Goal: Information Seeking & Learning: Learn about a topic

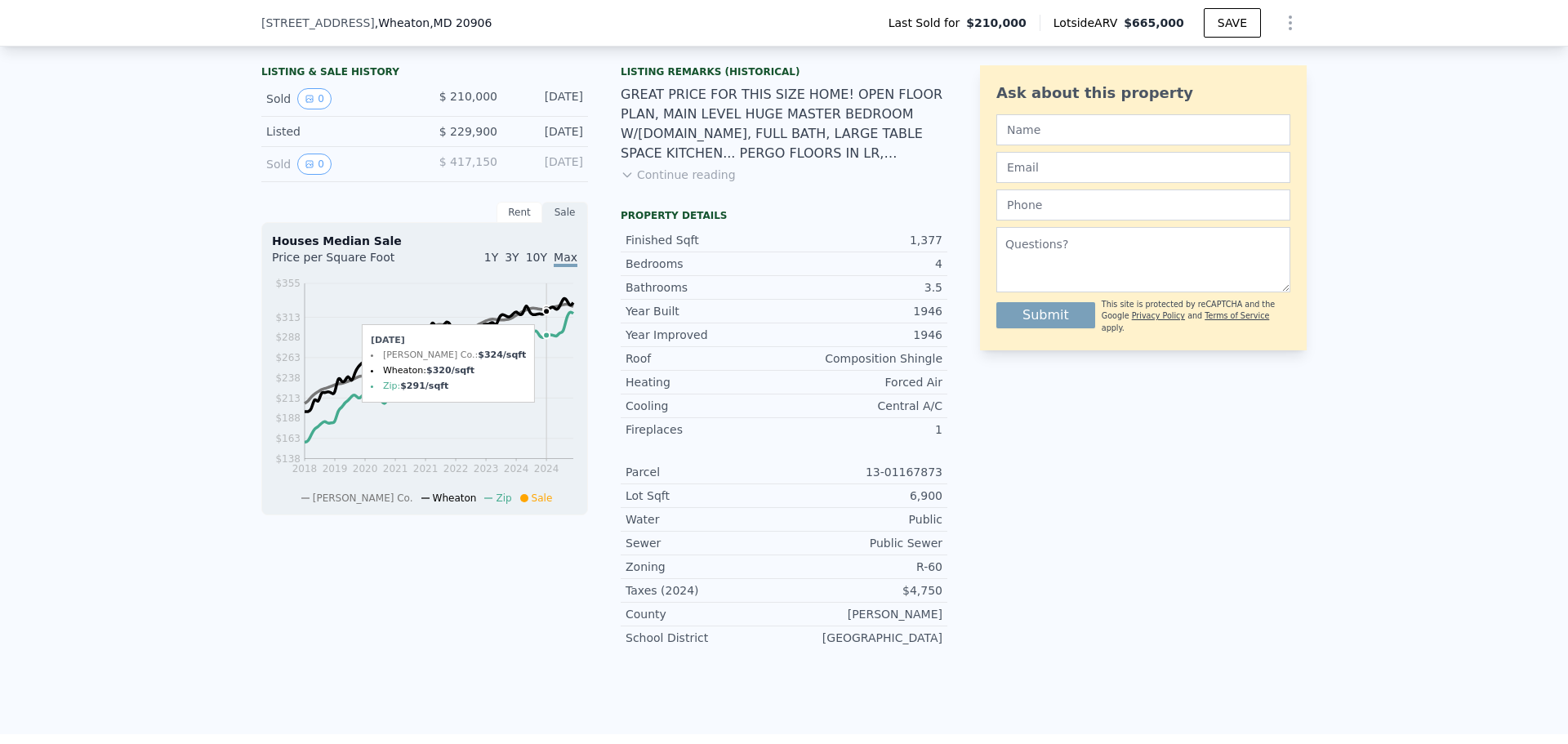
scroll to position [402, 0]
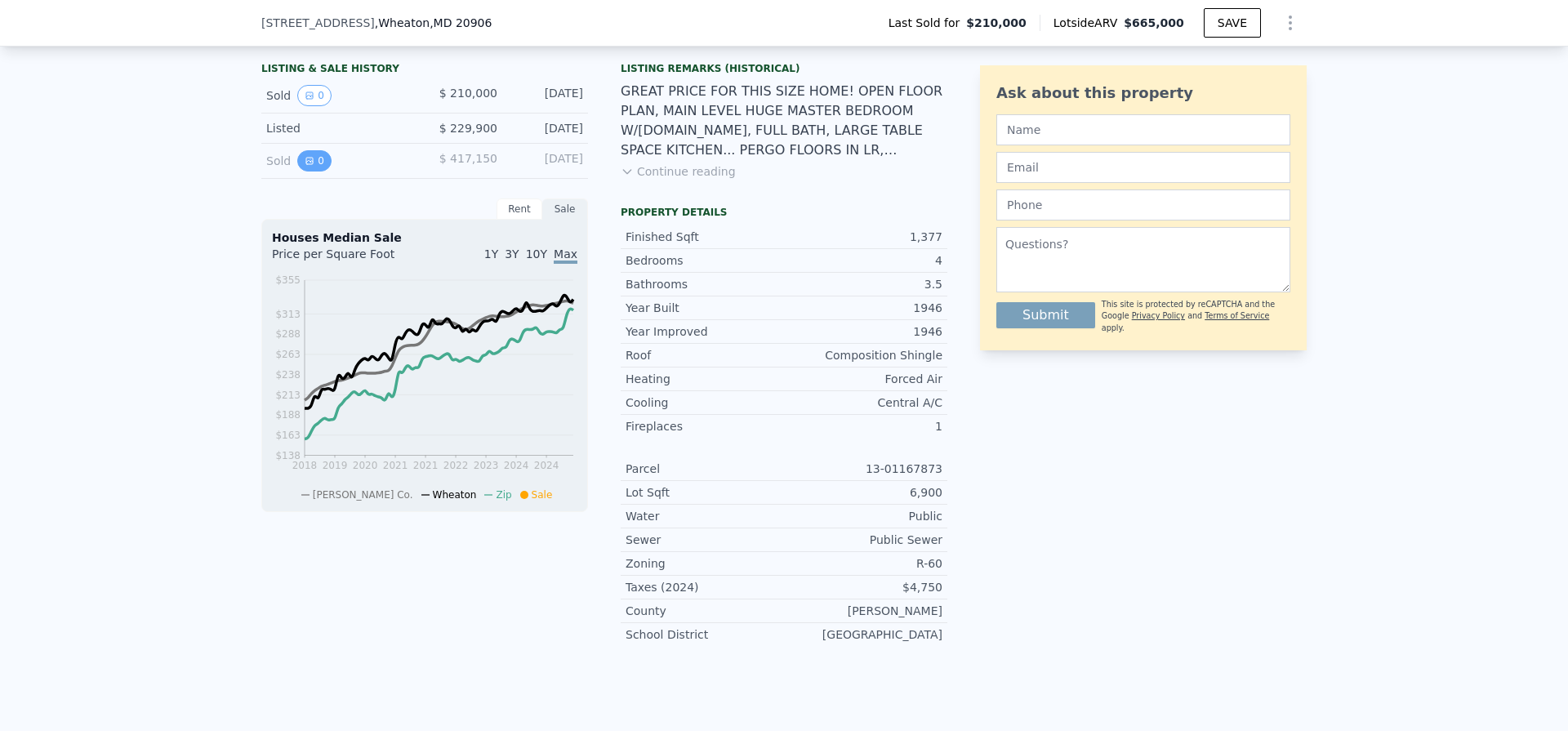
click at [313, 155] on button "0" at bounding box center [313, 160] width 34 height 21
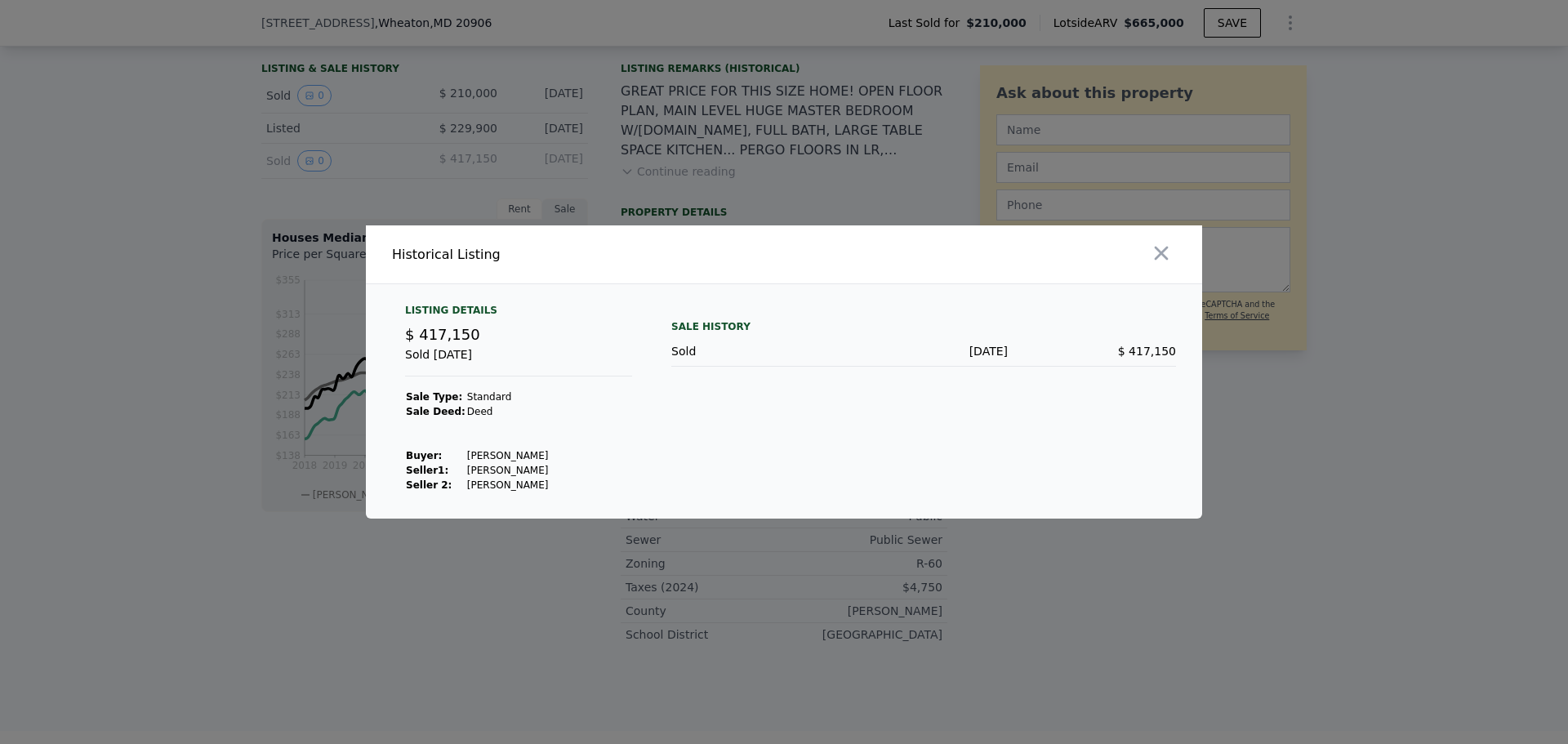
click at [342, 141] on div at bounding box center [784, 372] width 1568 height 744
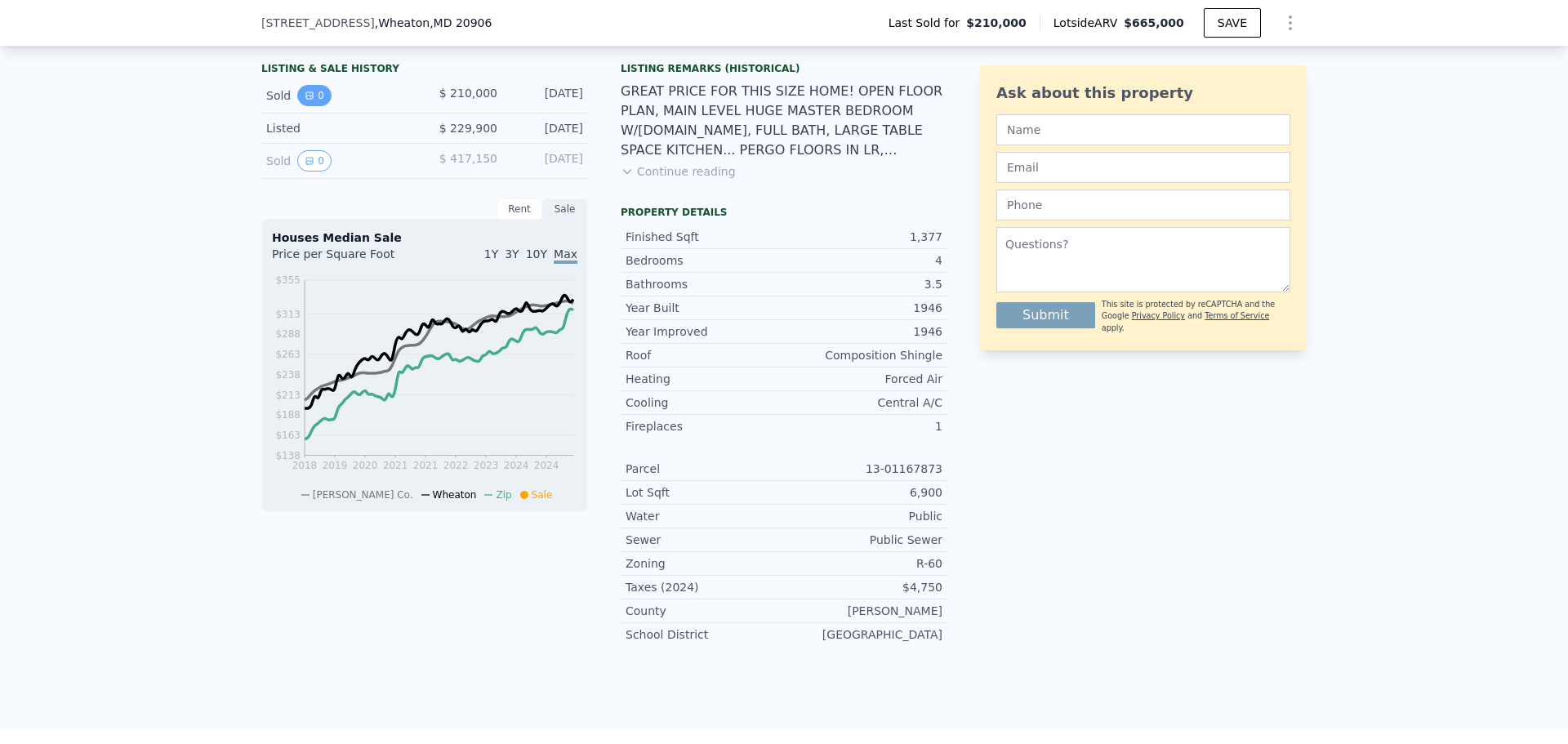
click at [305, 91] on icon "View historical data" at bounding box center [309, 95] width 10 height 10
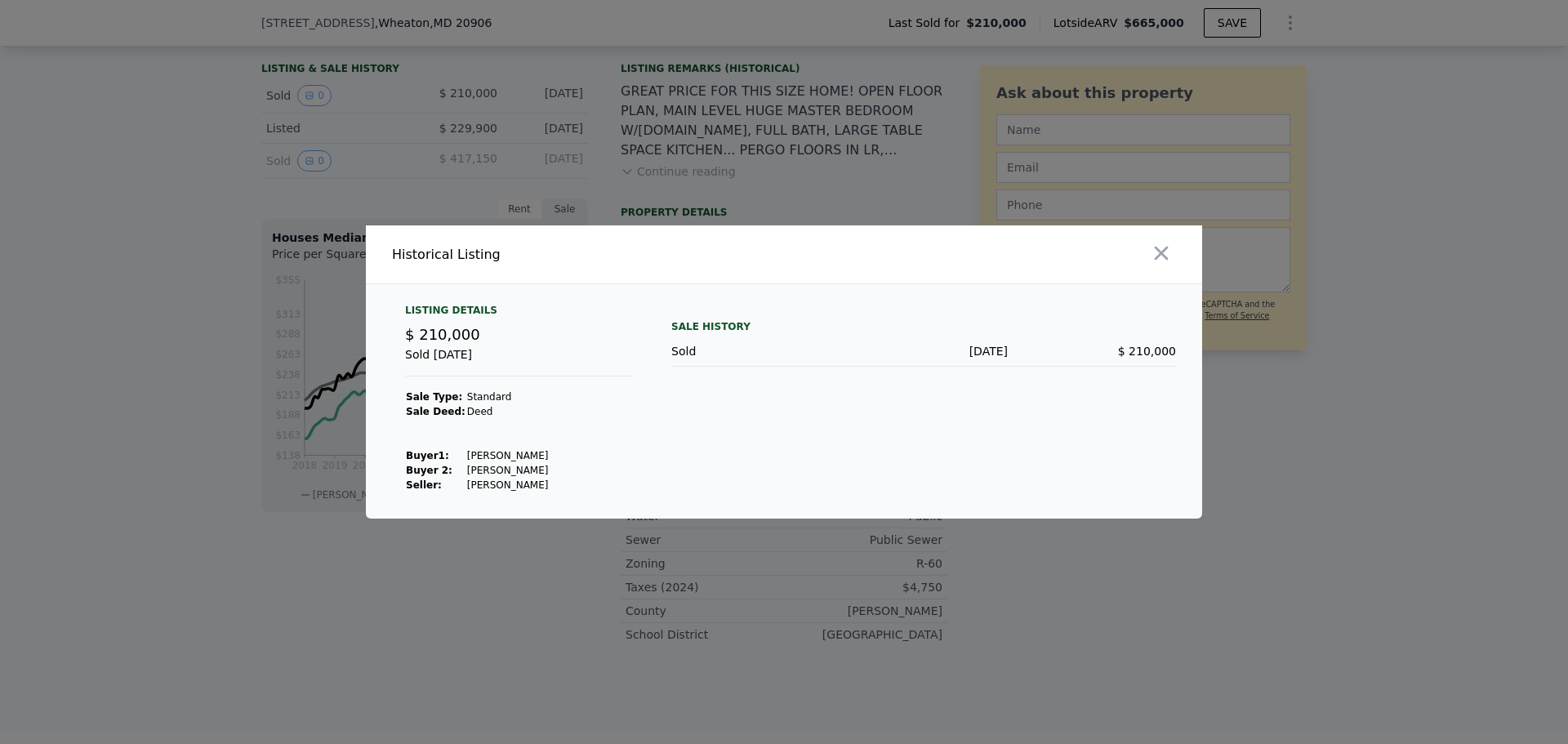
click at [370, 119] on div at bounding box center [784, 372] width 1568 height 744
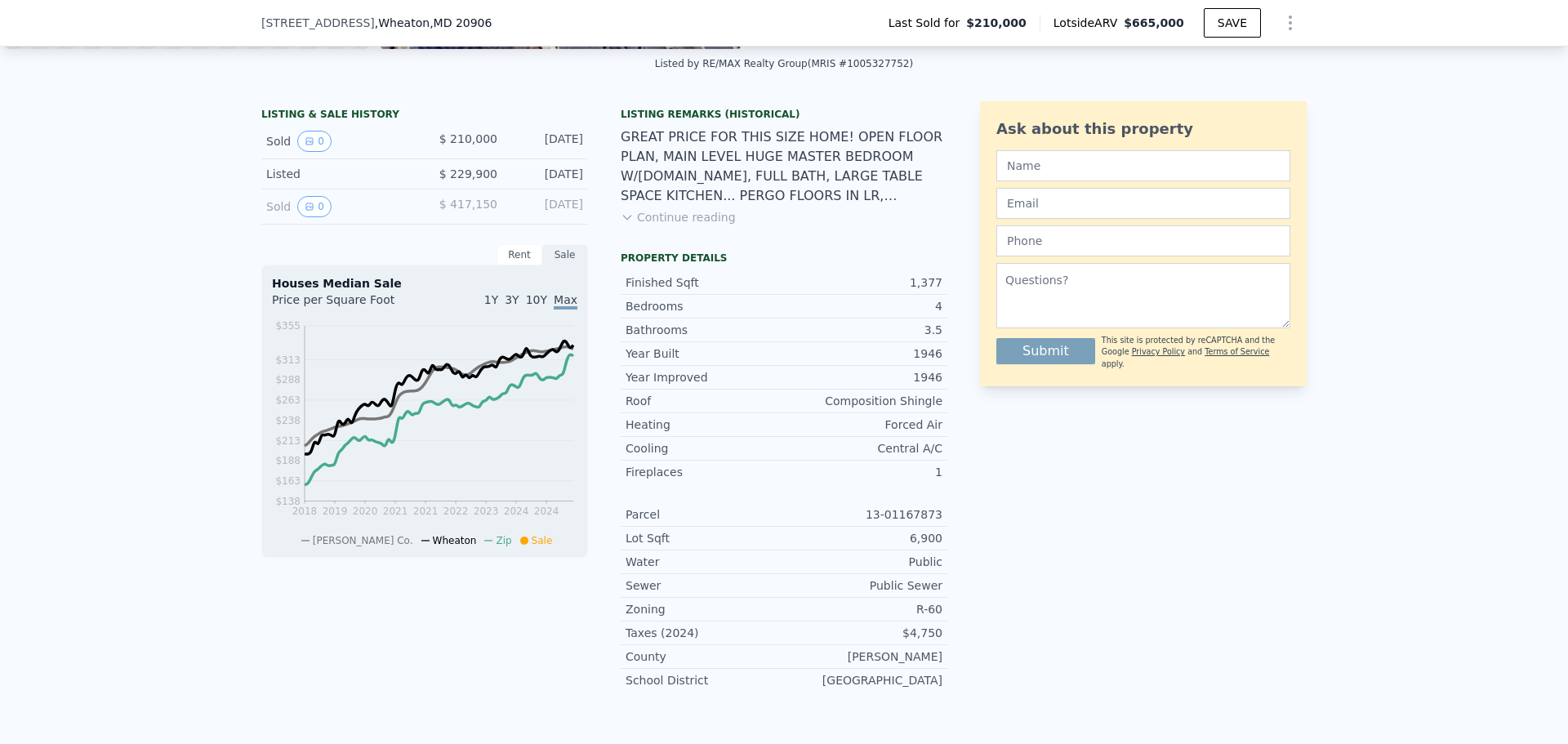
scroll to position [321, 0]
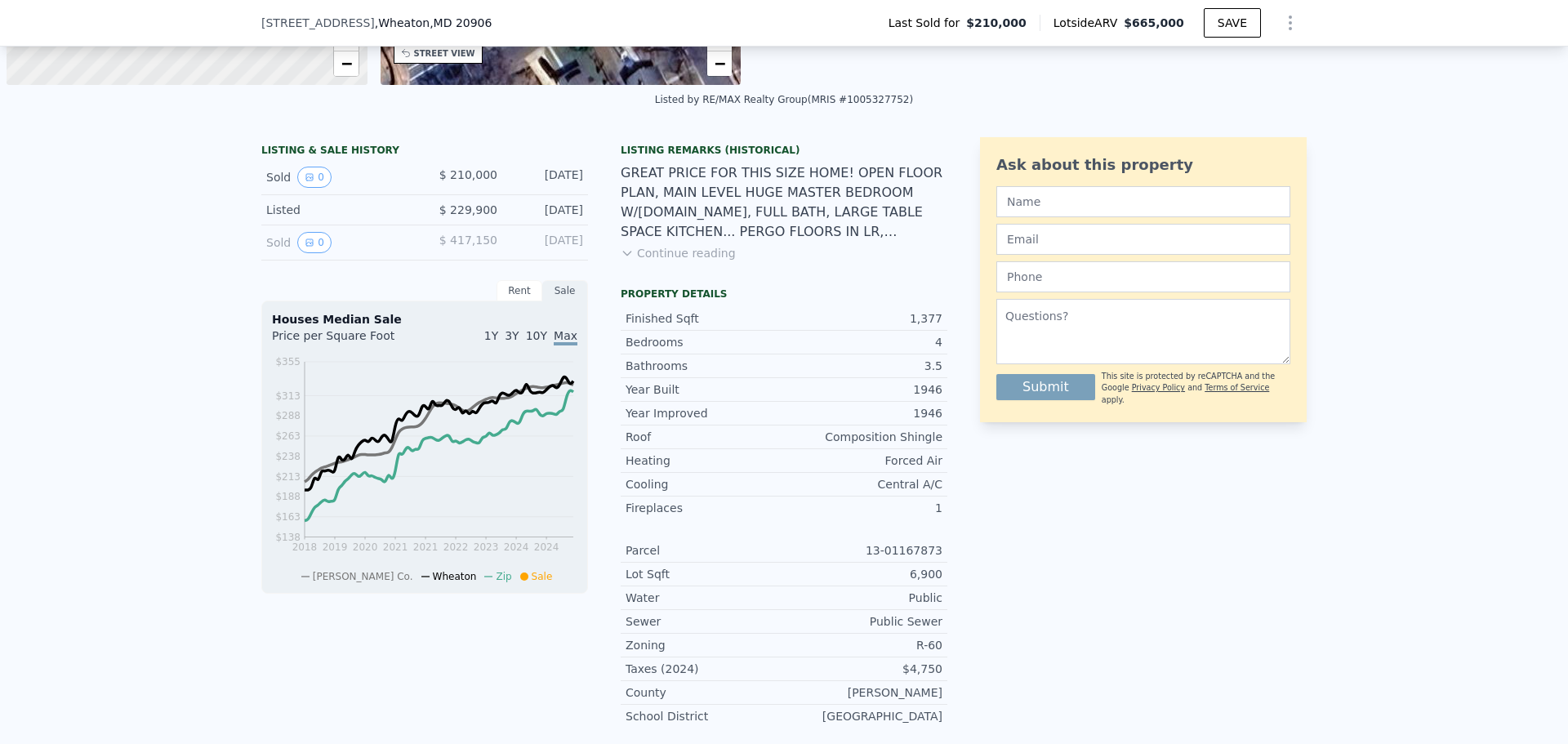
click at [671, 253] on button "Continue reading" at bounding box center [678, 253] width 115 height 16
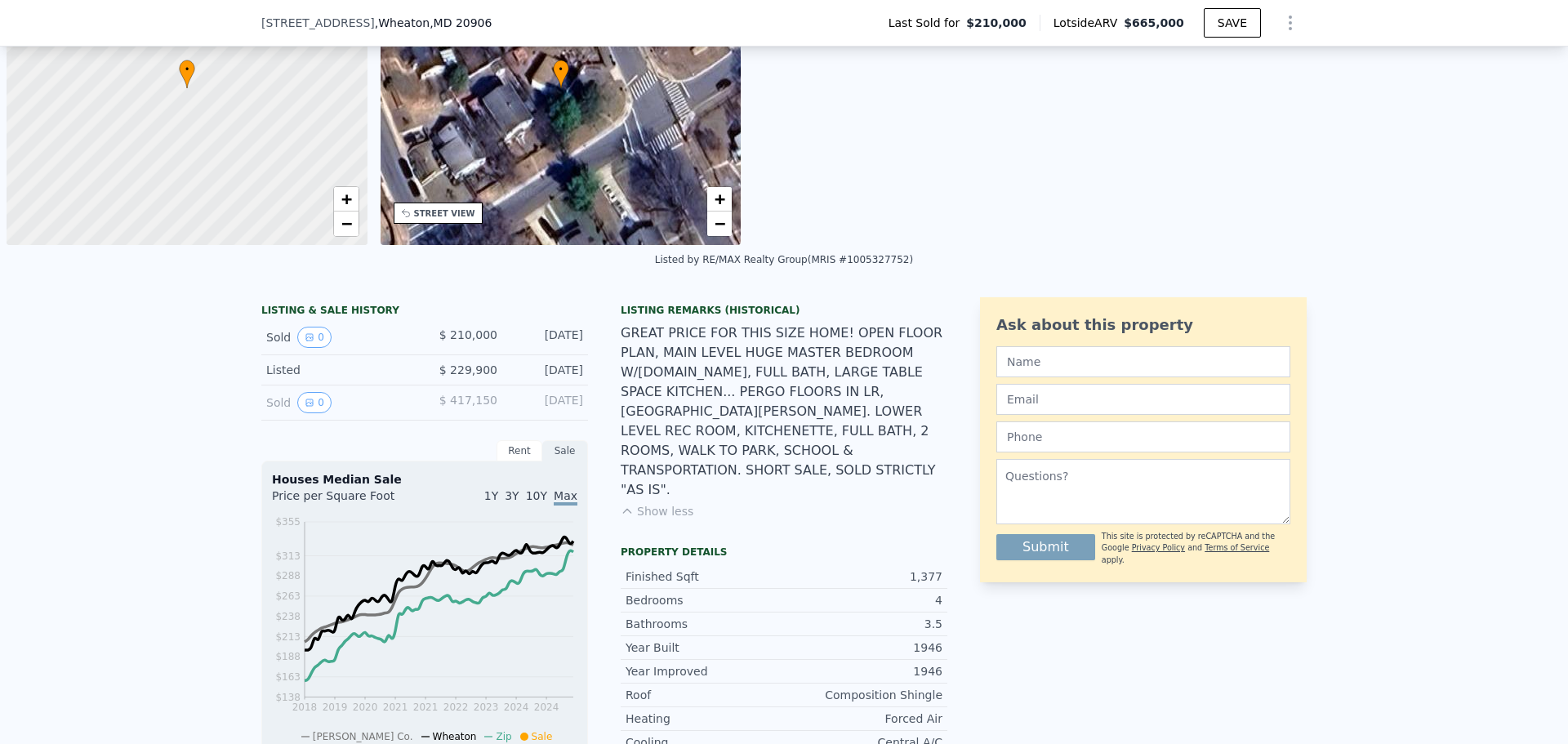
scroll to position [158, 0]
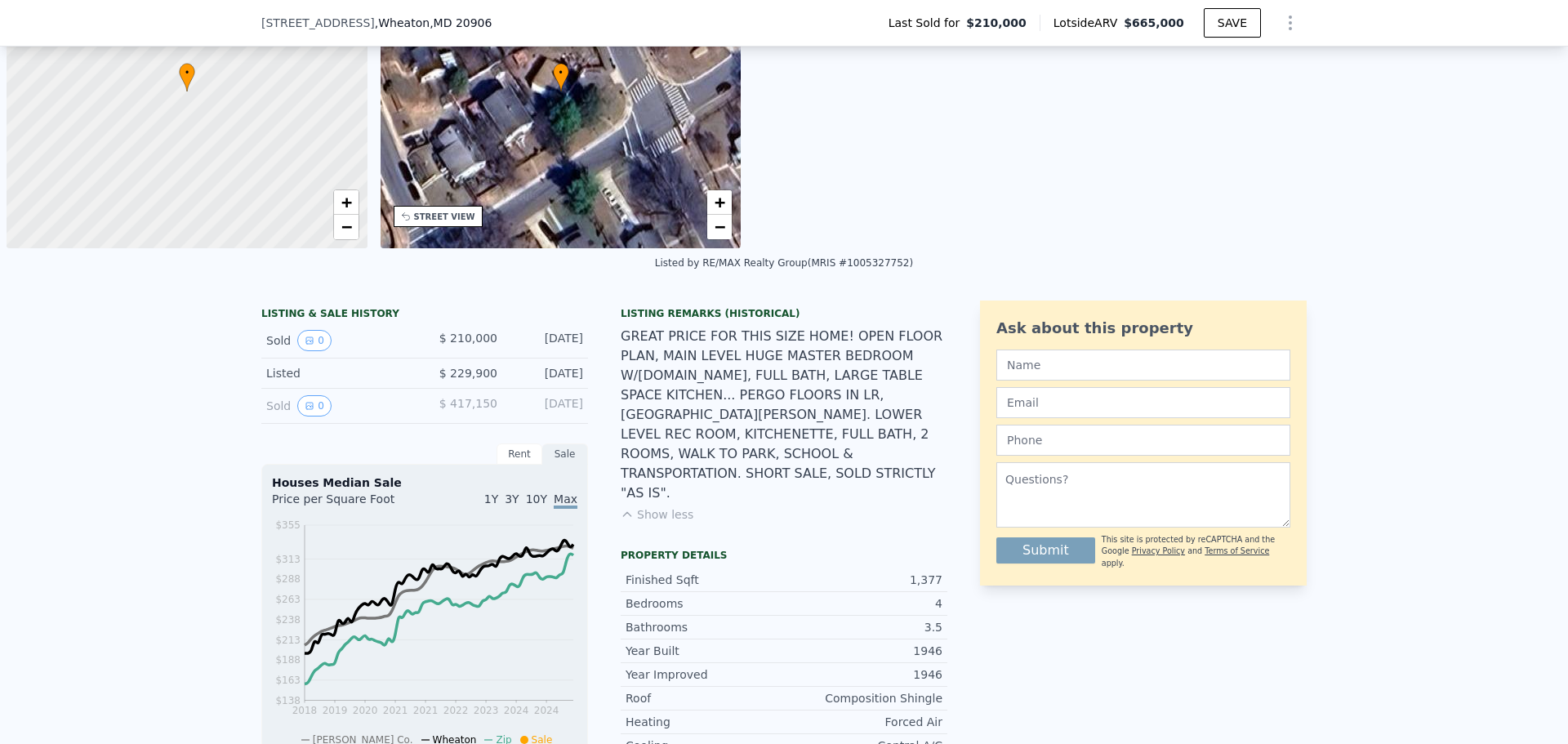
click at [289, 309] on div "LISTING & SALE HISTORY" at bounding box center [424, 315] width 326 height 16
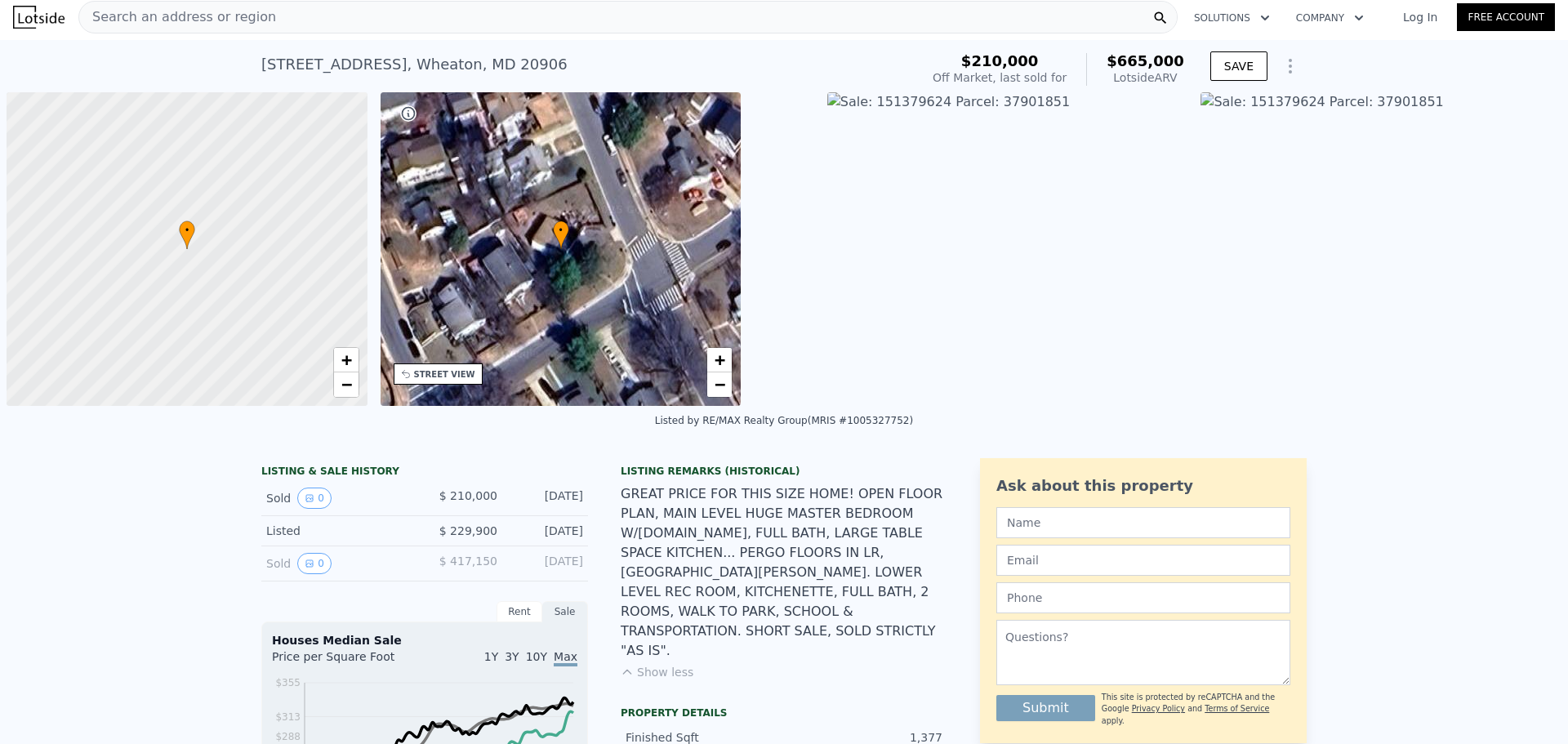
scroll to position [0, 0]
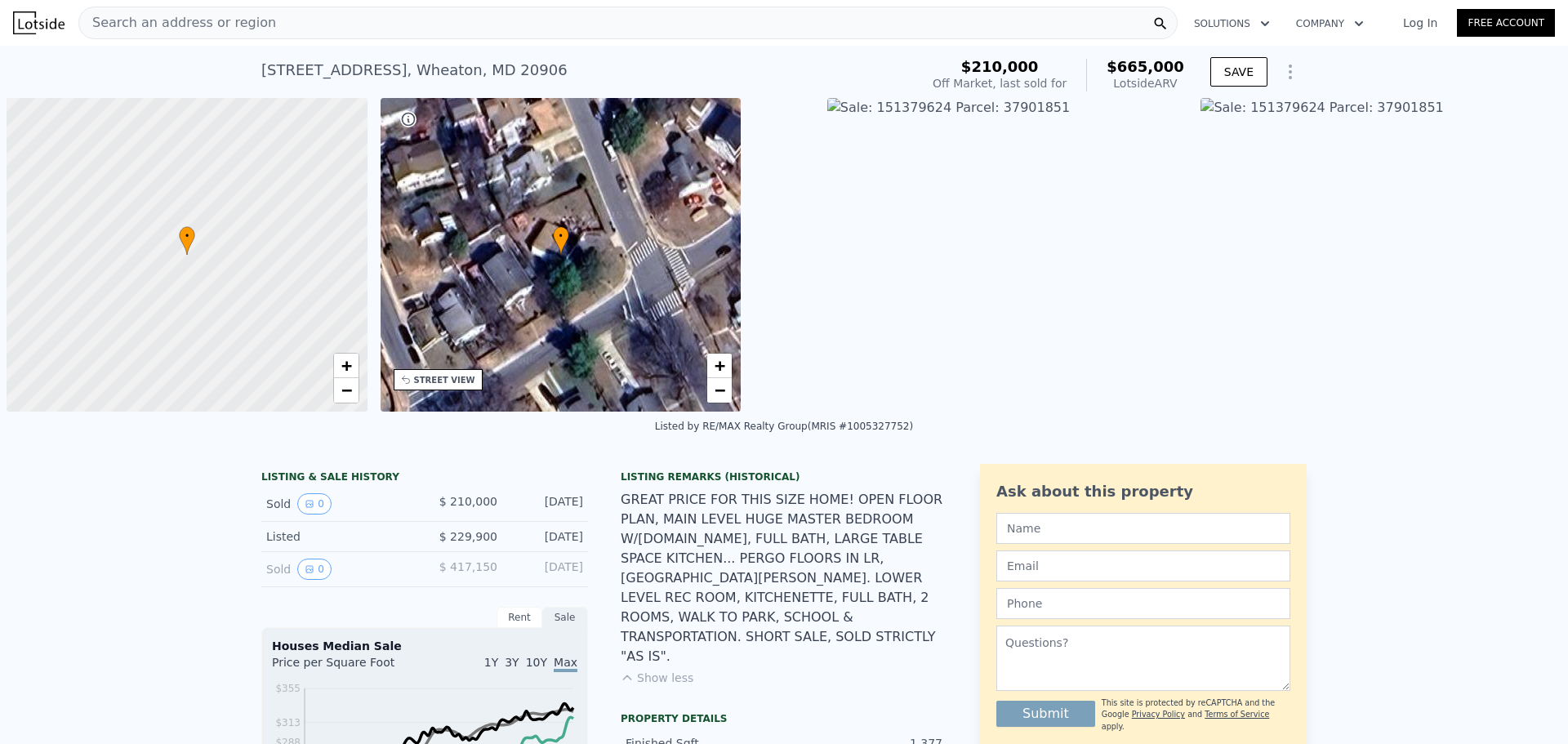
click at [240, 17] on span "Search an address or region" at bounding box center [177, 22] width 197 height 19
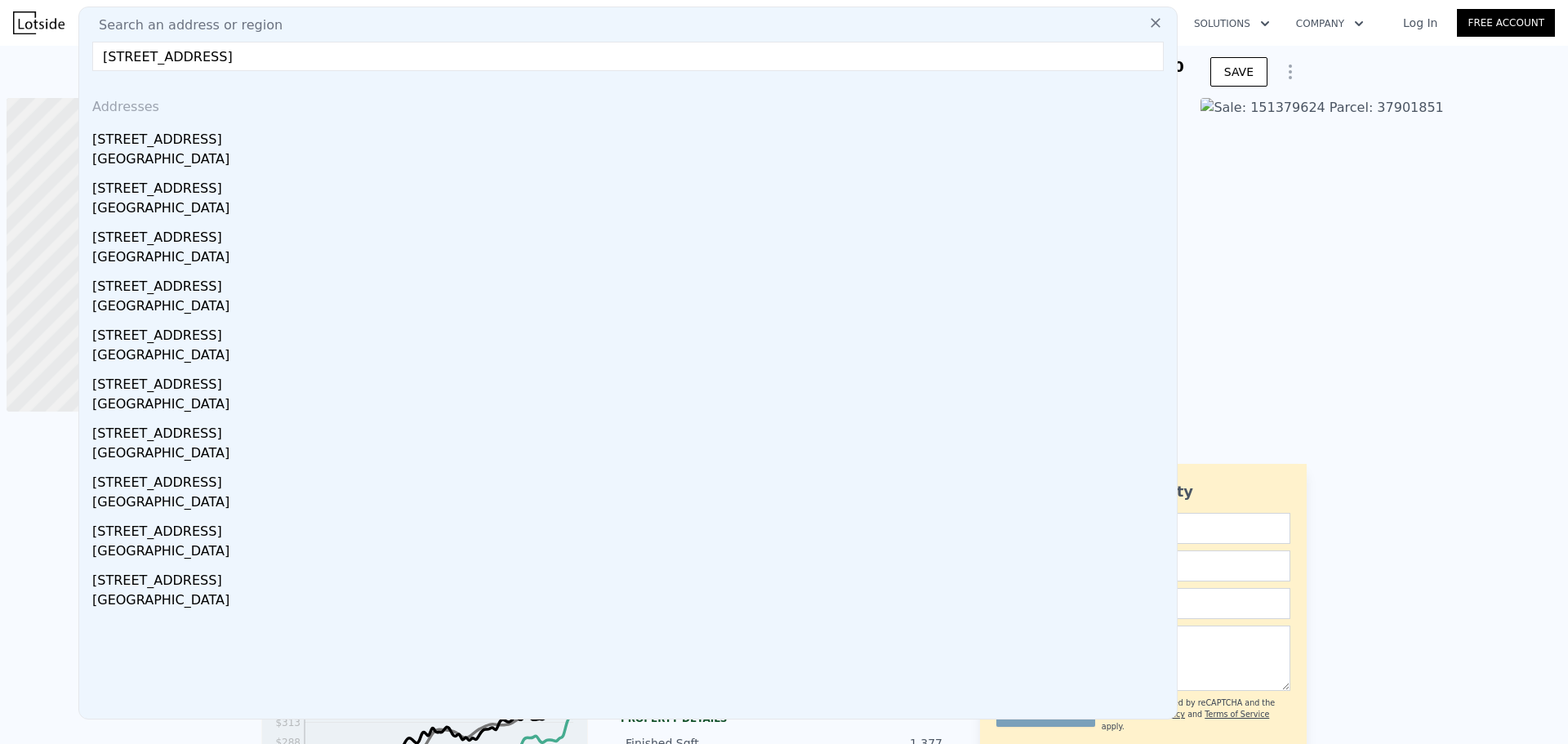
click at [757, 50] on input "[STREET_ADDRESS]" at bounding box center [628, 56] width 1071 height 29
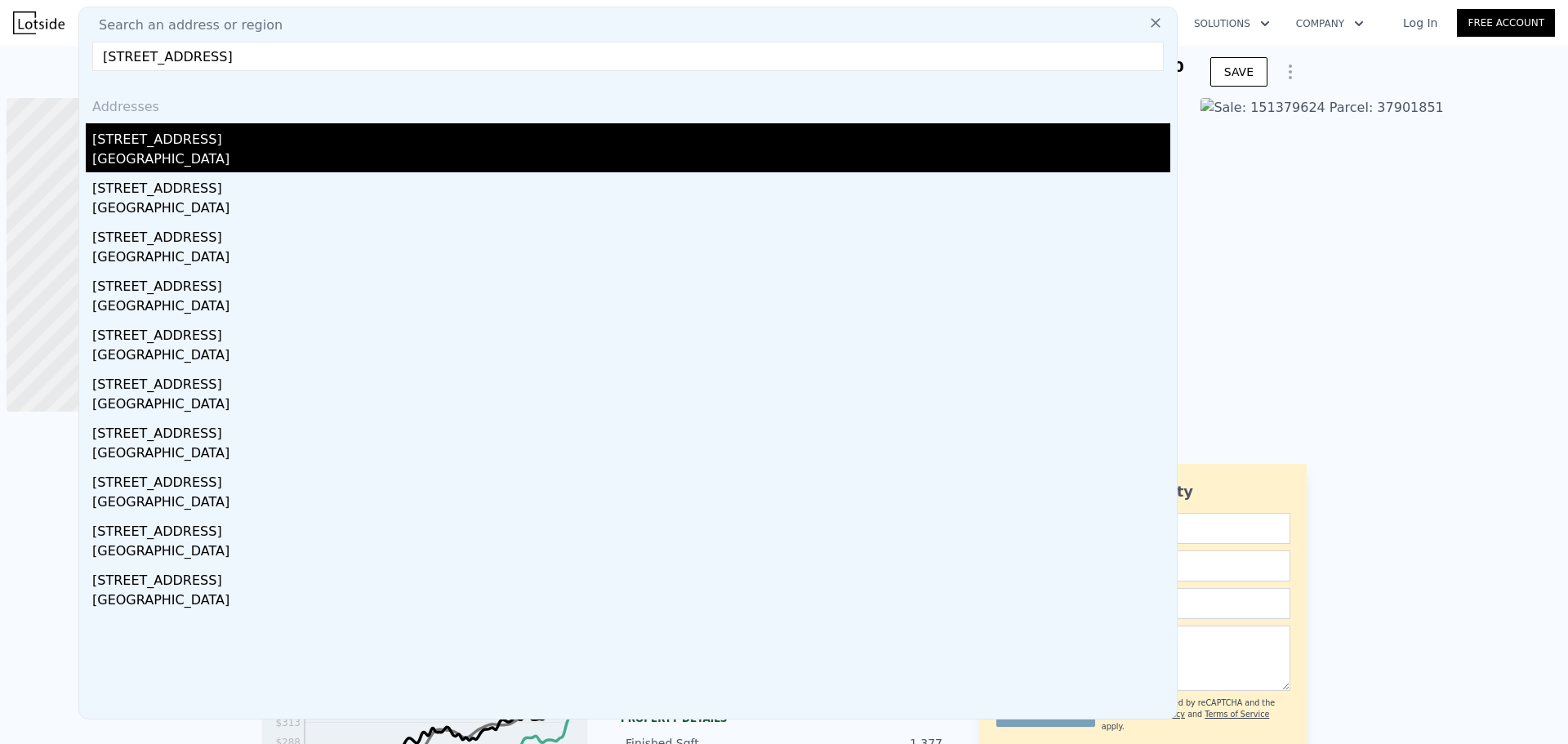
type input "[STREET_ADDRESS]"
click at [122, 147] on div "[STREET_ADDRESS]" at bounding box center [631, 137] width 1078 height 27
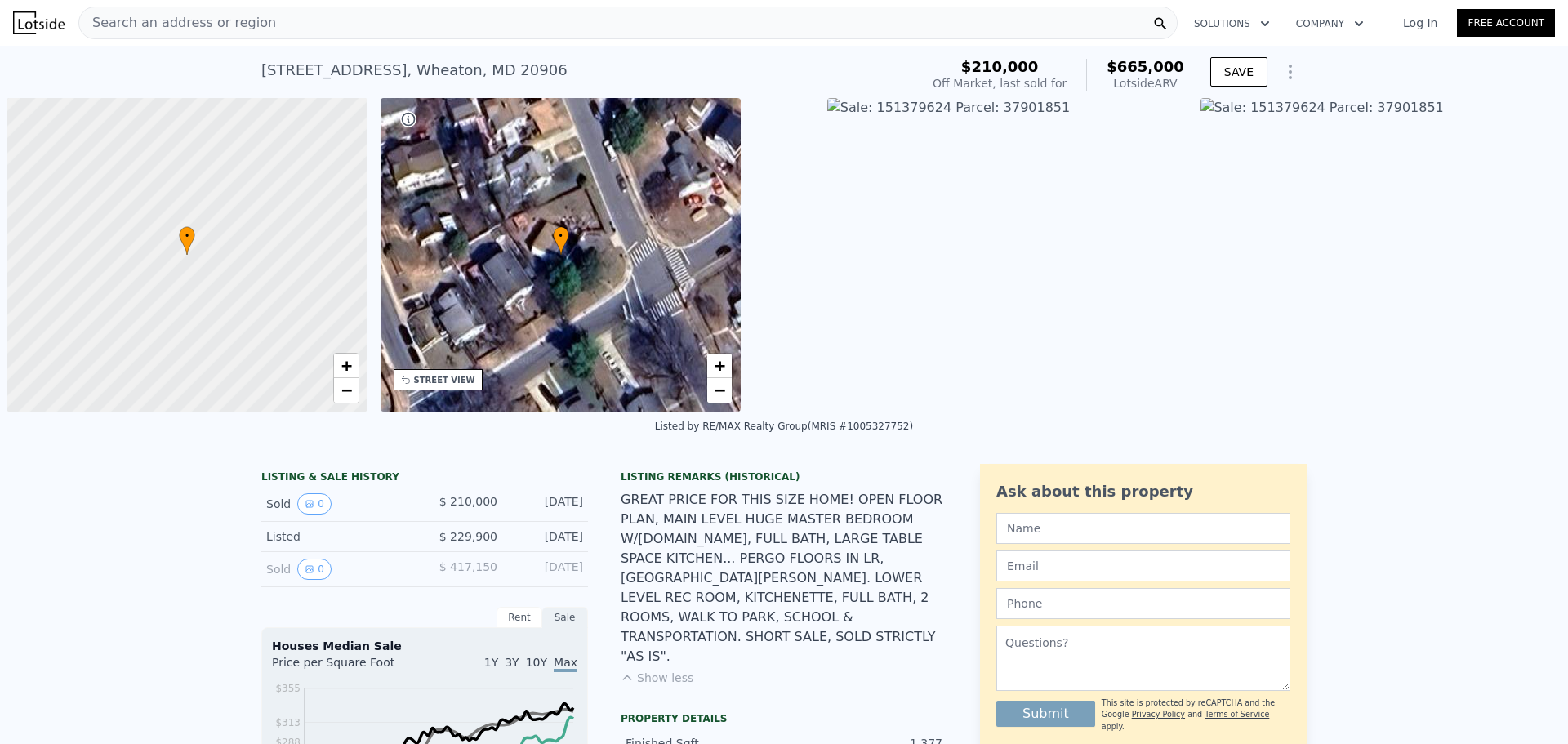
click at [896, 143] on img at bounding box center [1008, 255] width 361 height 313
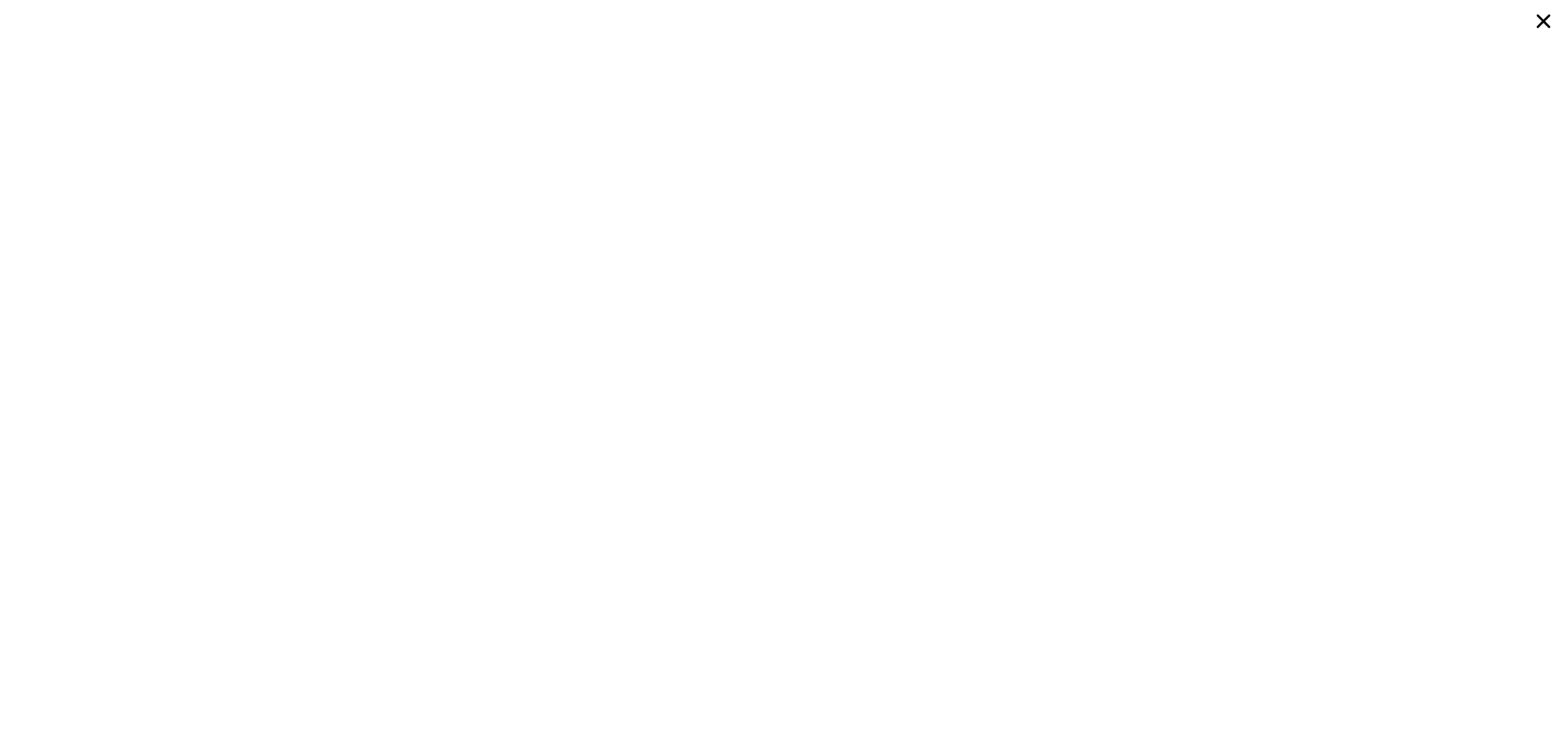
click at [1541, 22] on icon at bounding box center [1543, 21] width 14 height 14
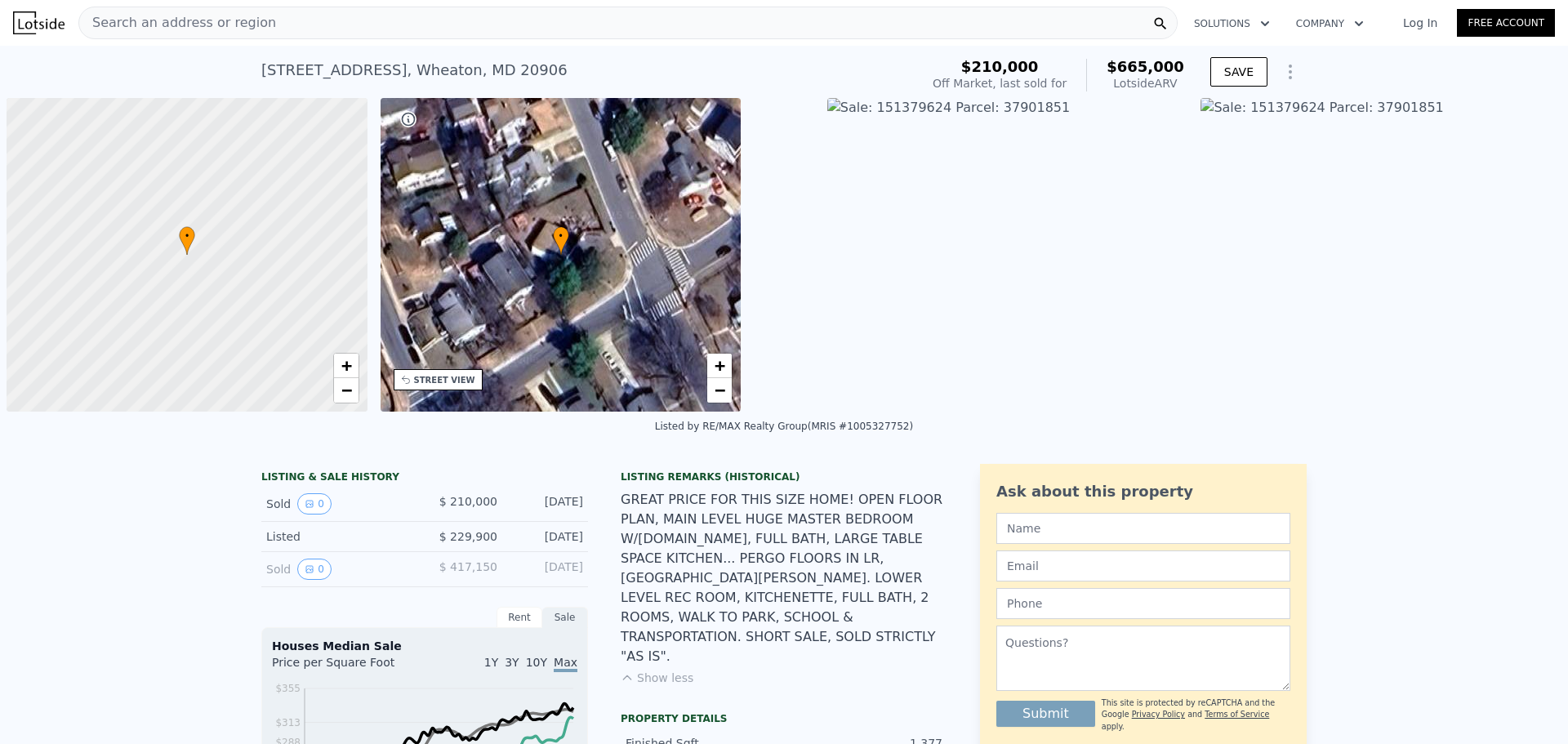
click at [1260, 178] on img at bounding box center [1381, 255] width 361 height 313
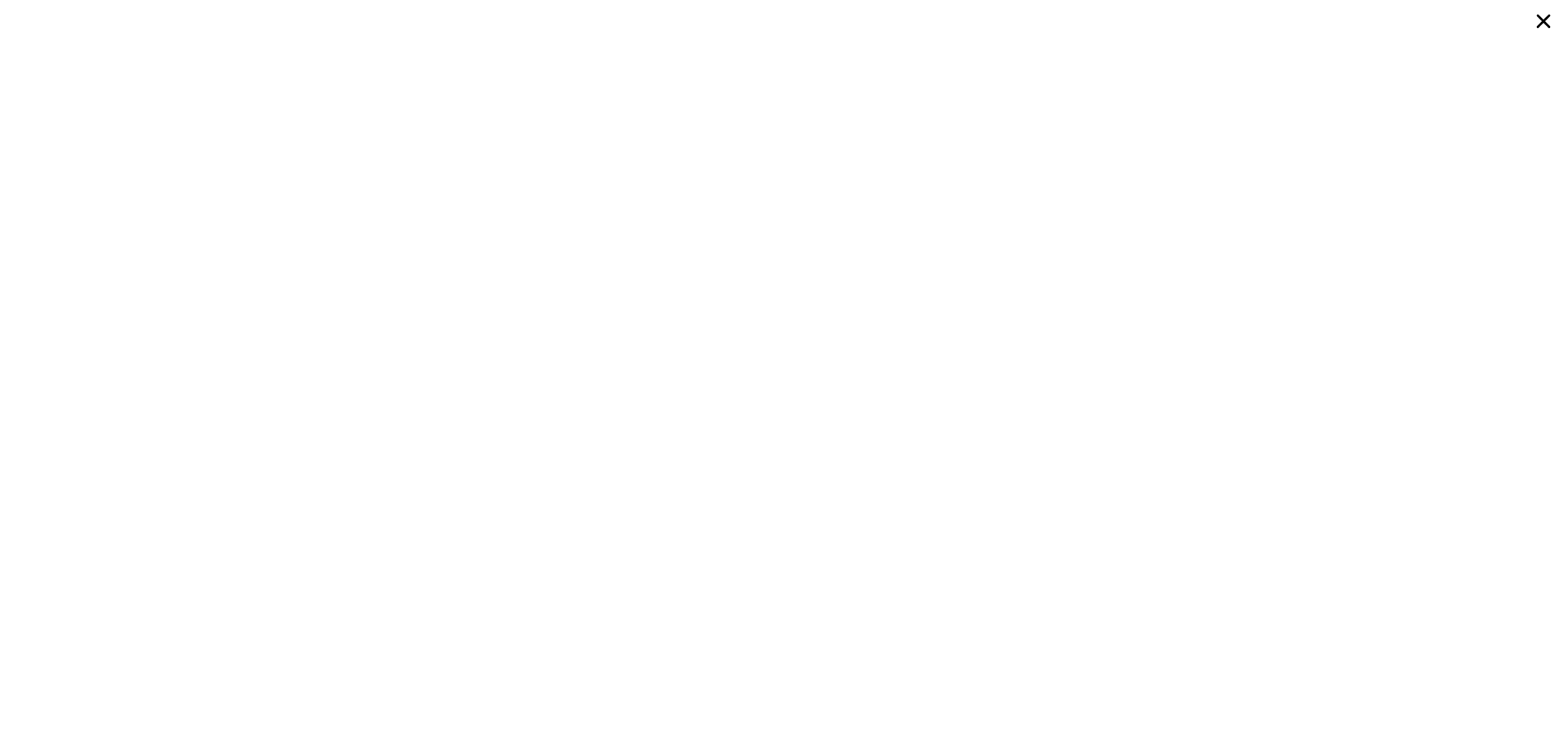
click at [1541, 14] on icon at bounding box center [1543, 21] width 29 height 29
